Goal: Register for event/course

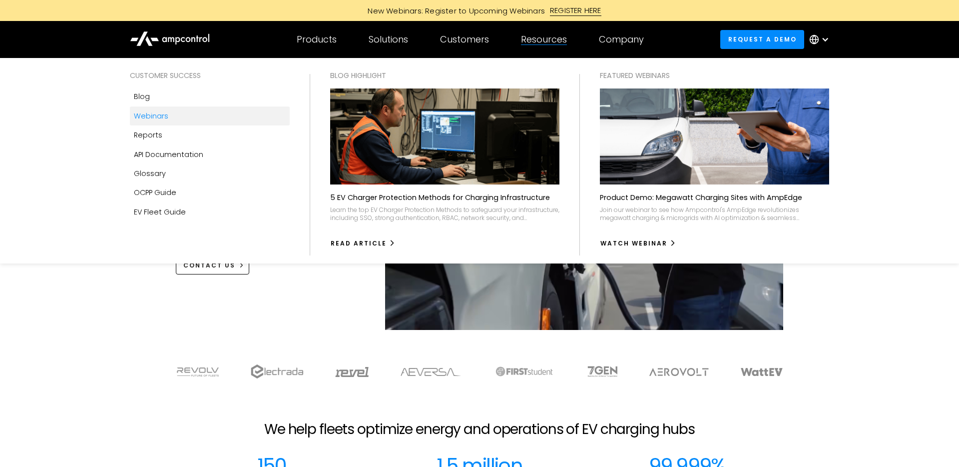
click at [190, 111] on link "Webinars" at bounding box center [210, 115] width 160 height 19
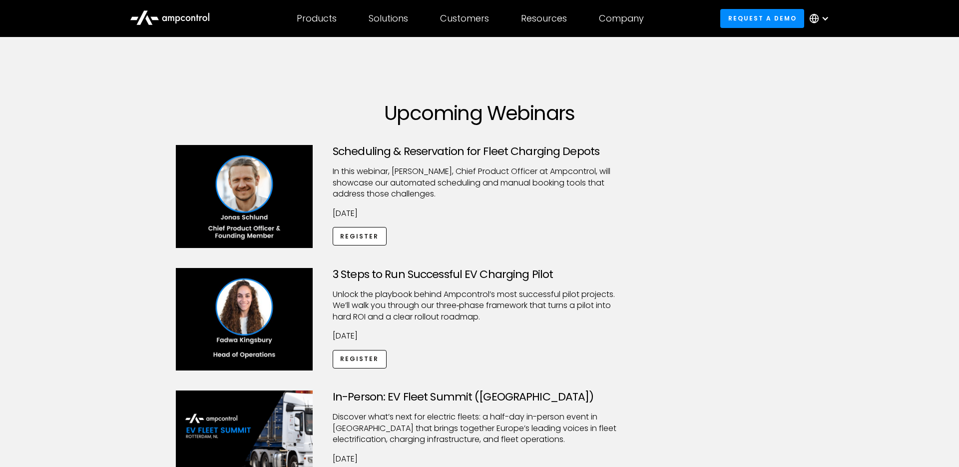
click at [439, 111] on h1 "Upcoming Webinars" at bounding box center [480, 113] width 608 height 24
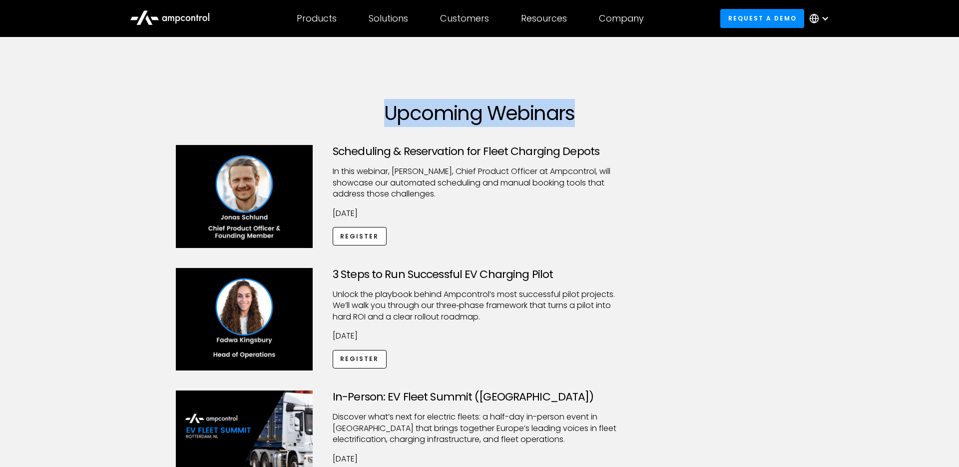
click at [439, 111] on h1 "Upcoming Webinars" at bounding box center [480, 113] width 608 height 24
click at [474, 111] on h1 "Upcoming Webinars" at bounding box center [480, 113] width 608 height 24
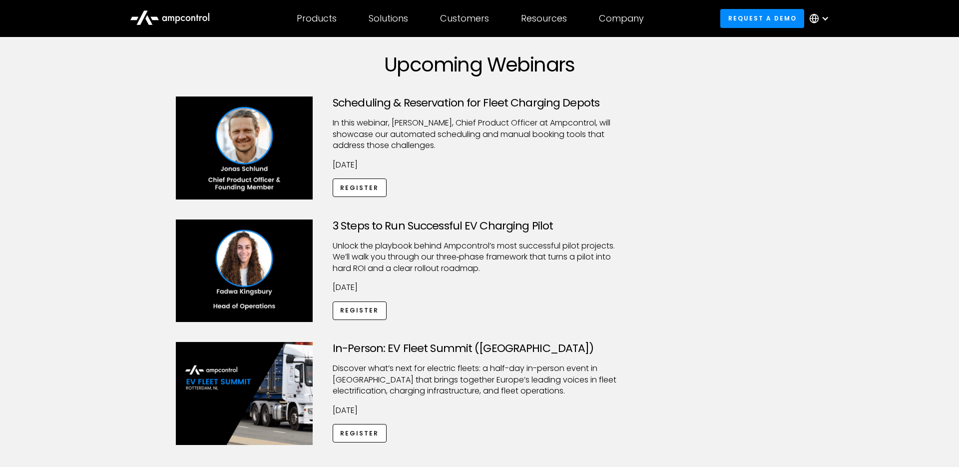
scroll to position [48, 0]
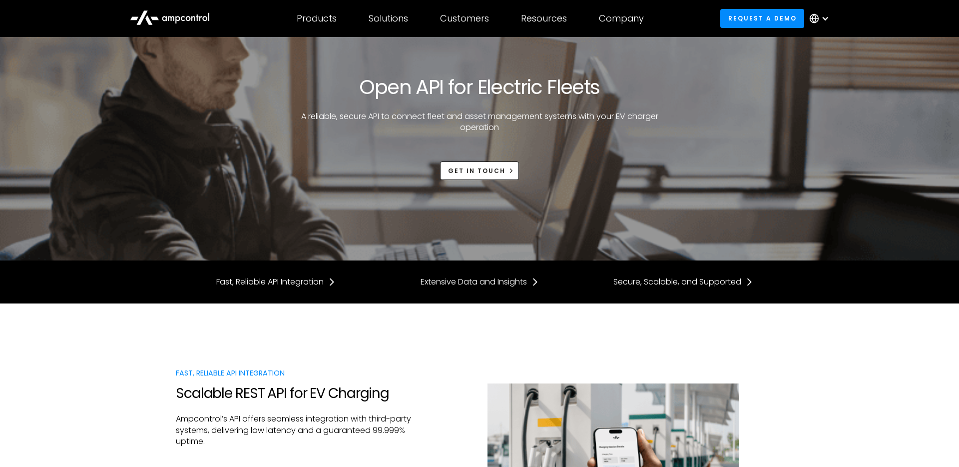
scroll to position [11, 0]
